Goal: Information Seeking & Learning: Learn about a topic

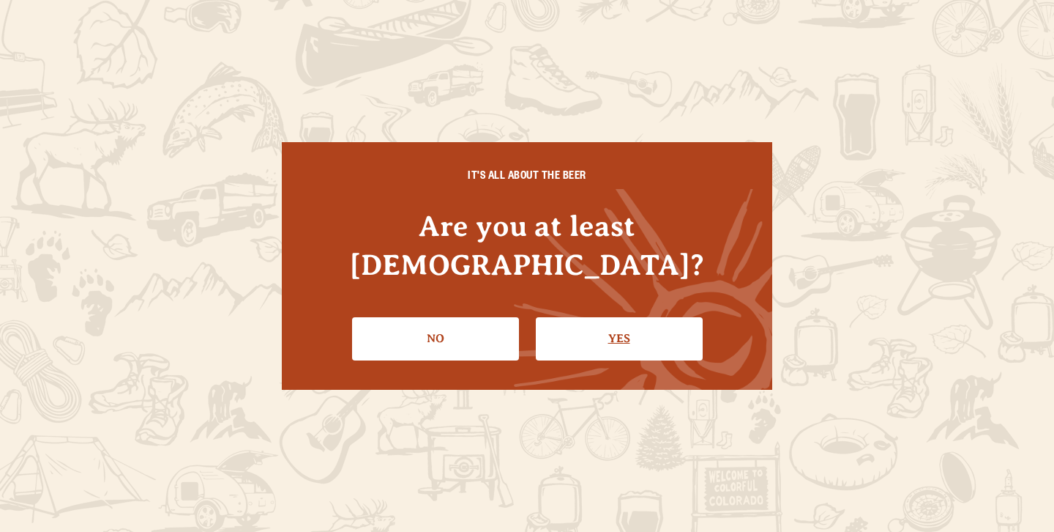
click at [576, 321] on link "Yes" at bounding box center [619, 338] width 167 height 42
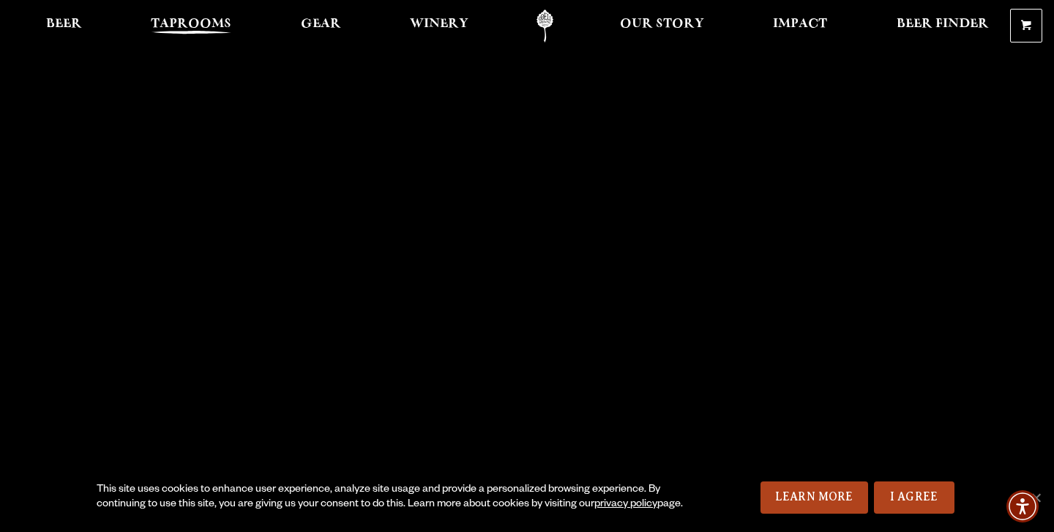
click at [203, 18] on span "Taprooms" at bounding box center [191, 24] width 81 height 12
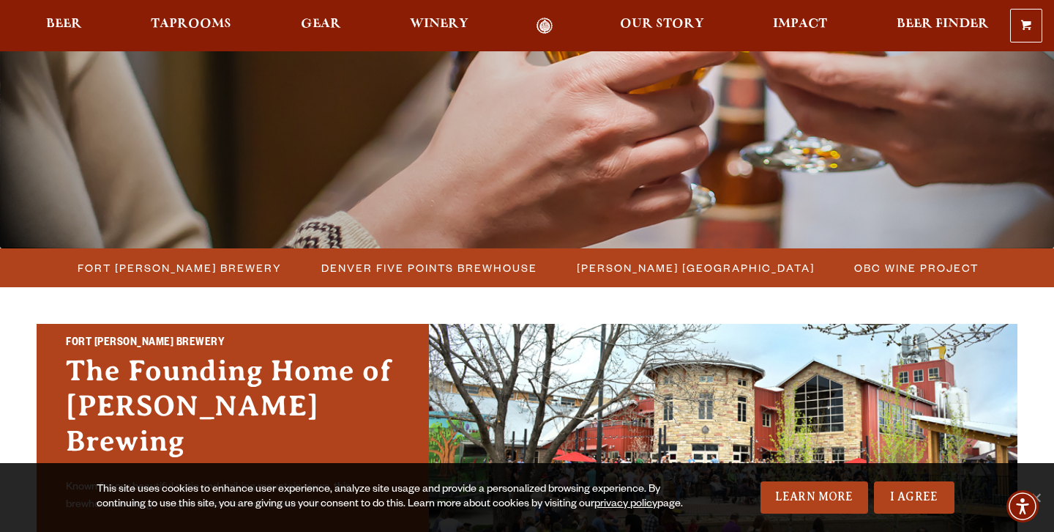
scroll to position [254, 0]
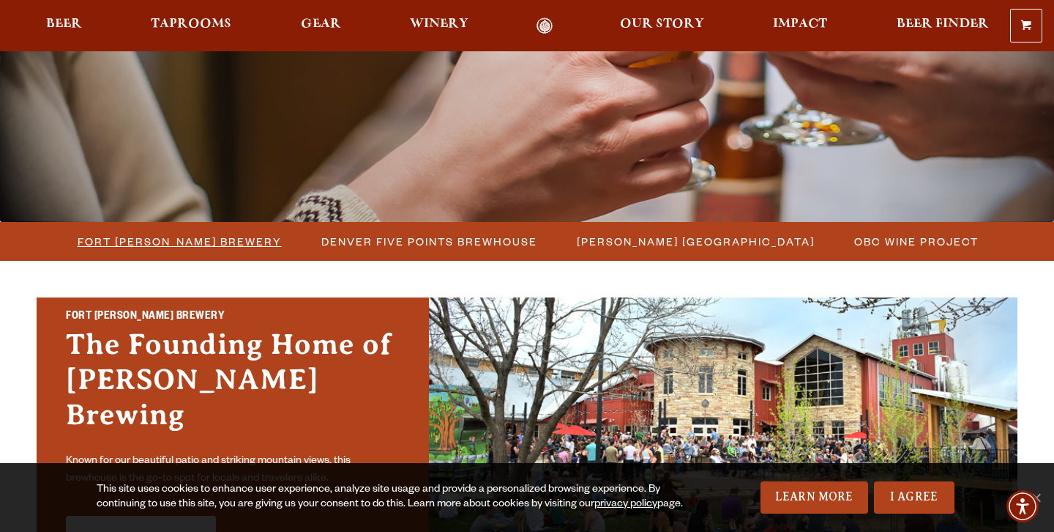
click at [209, 243] on span "Fort [PERSON_NAME] Brewery" at bounding box center [180, 241] width 204 height 21
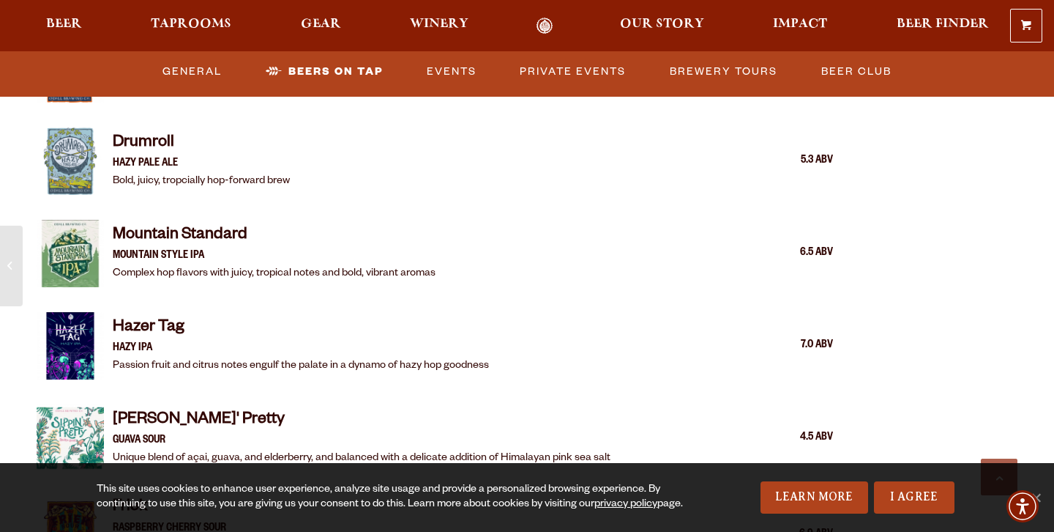
scroll to position [1998, 0]
click at [721, 97] on div "Main Taproom Lagerado CRISPY LAGER We’ve heard the lore of Lagerado. Take it ea…" at bounding box center [435, 536] width 797 height 1908
click at [721, 83] on link "Brewery Tours" at bounding box center [723, 72] width 119 height 34
